Goal: Task Accomplishment & Management: Use online tool/utility

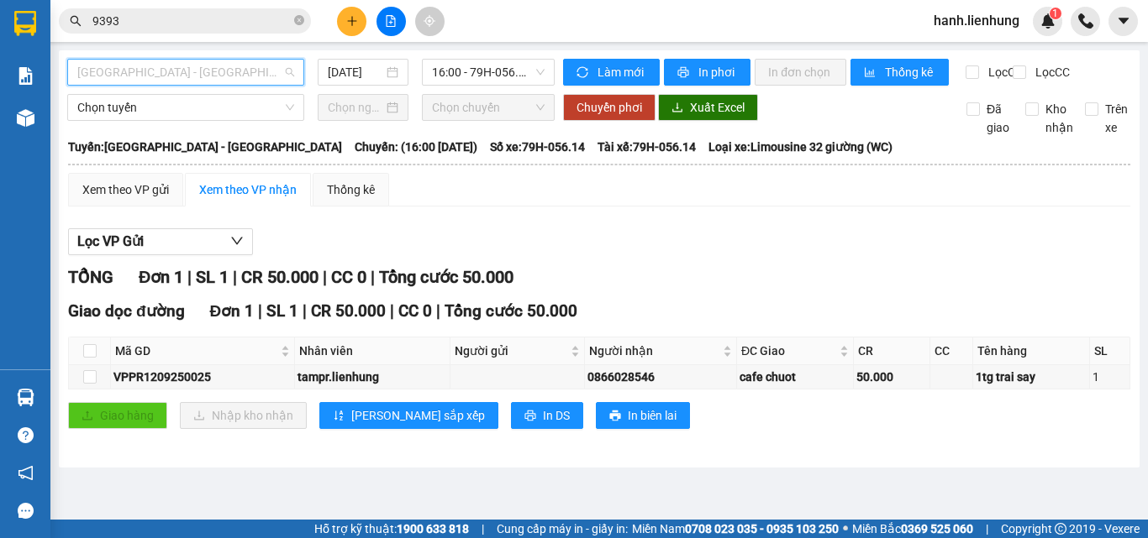
click at [188, 75] on span "[GEOGRAPHIC_DATA] - [GEOGRAPHIC_DATA]" at bounding box center [185, 72] width 217 height 25
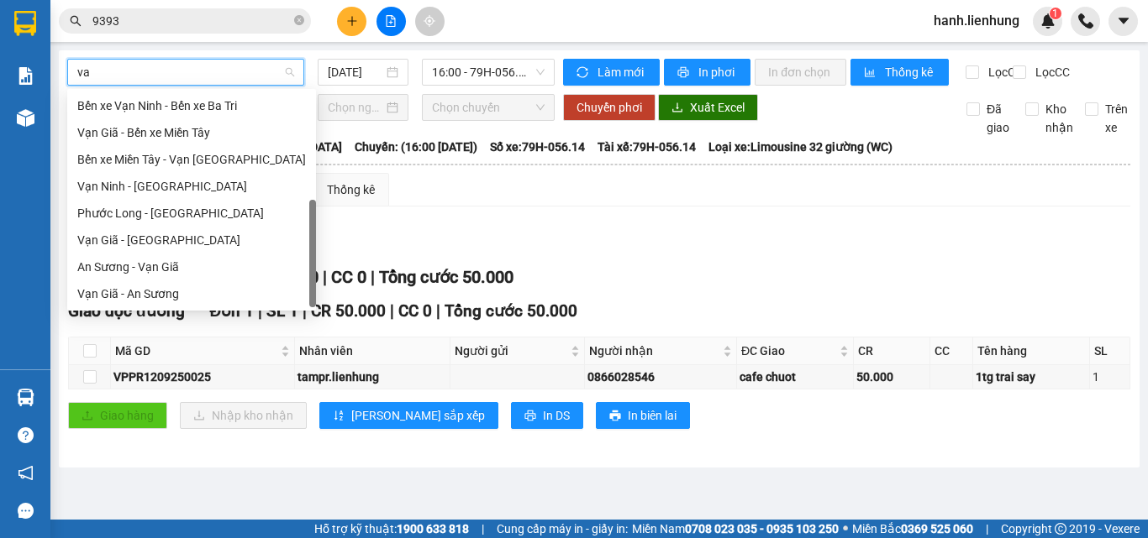
scroll to position [27, 0]
type input "v"
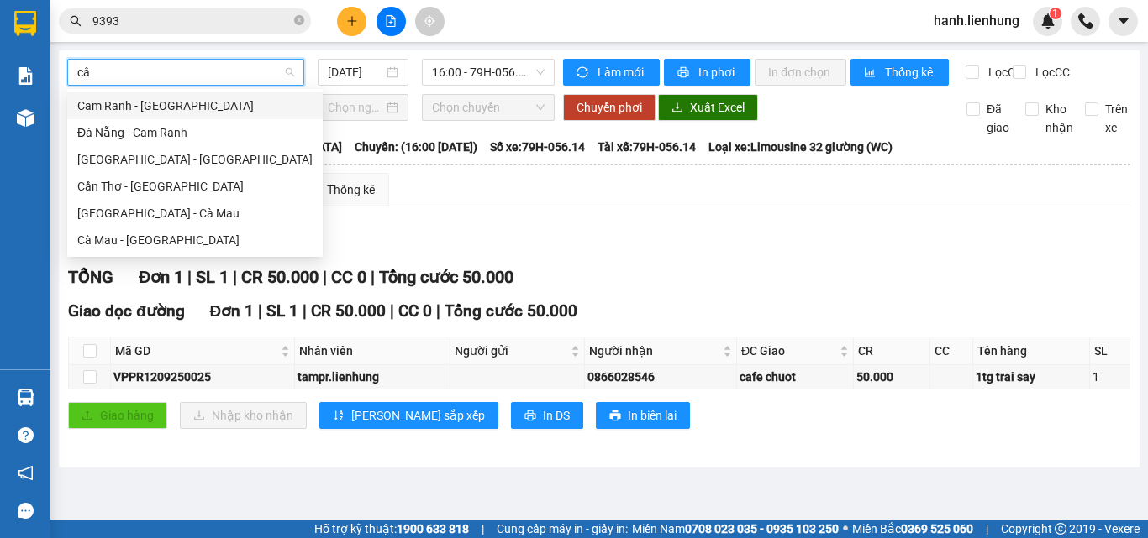
scroll to position [0, 0]
type input "cân"
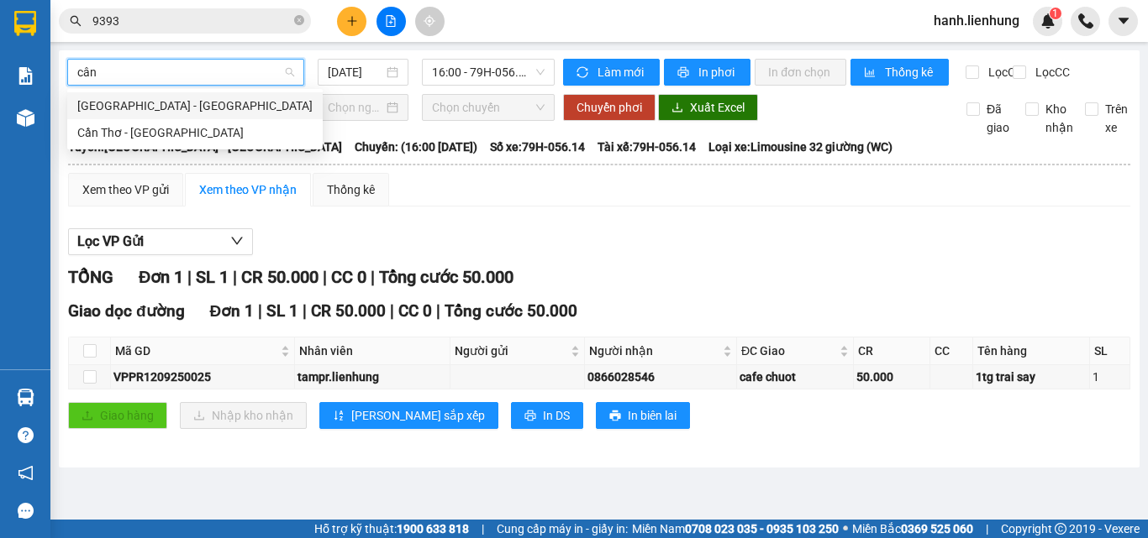
click at [200, 102] on div "[GEOGRAPHIC_DATA] - [GEOGRAPHIC_DATA]" at bounding box center [194, 106] width 235 height 18
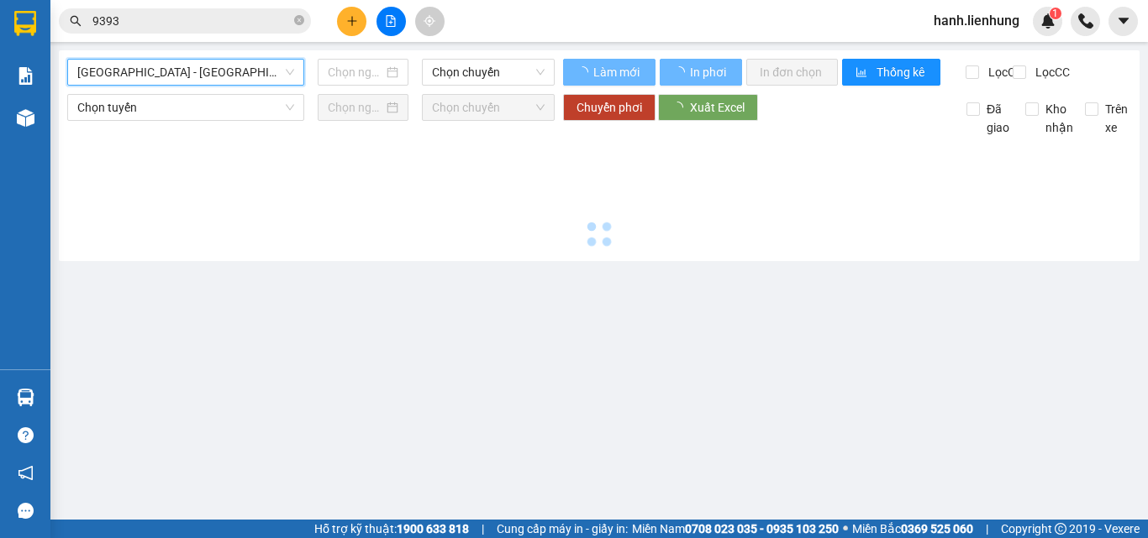
type input "[DATE]"
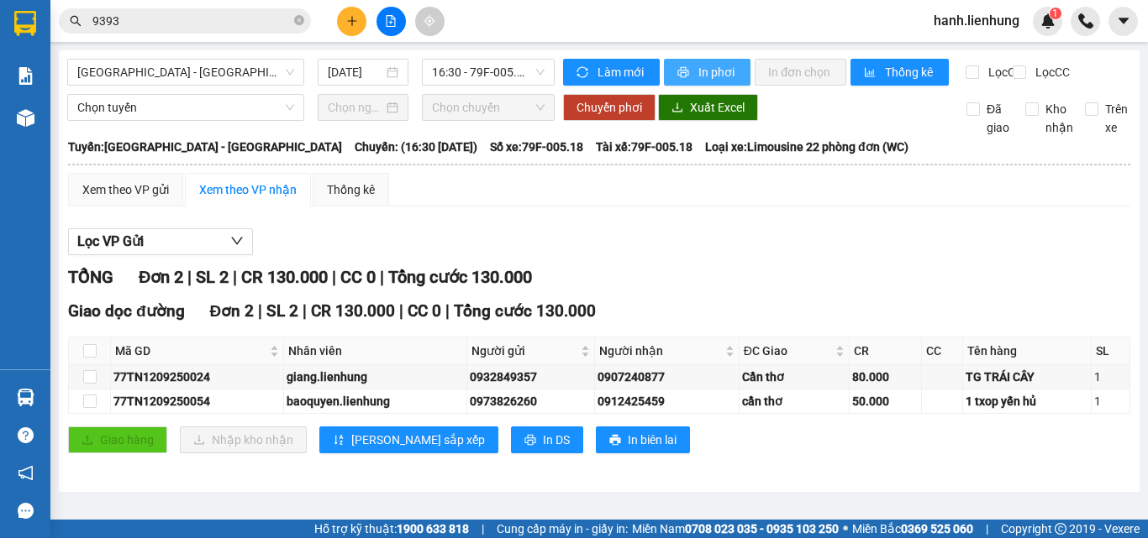
click at [694, 67] on button "In phơi" at bounding box center [707, 72] width 87 height 27
click at [717, 314] on div "Giao dọc đường Đơn 2 | SL 2 | CR 130.000 | CC 0 | Tổng cước 130.000" at bounding box center [599, 311] width 1062 height 25
